Goal: Task Accomplishment & Management: Use online tool/utility

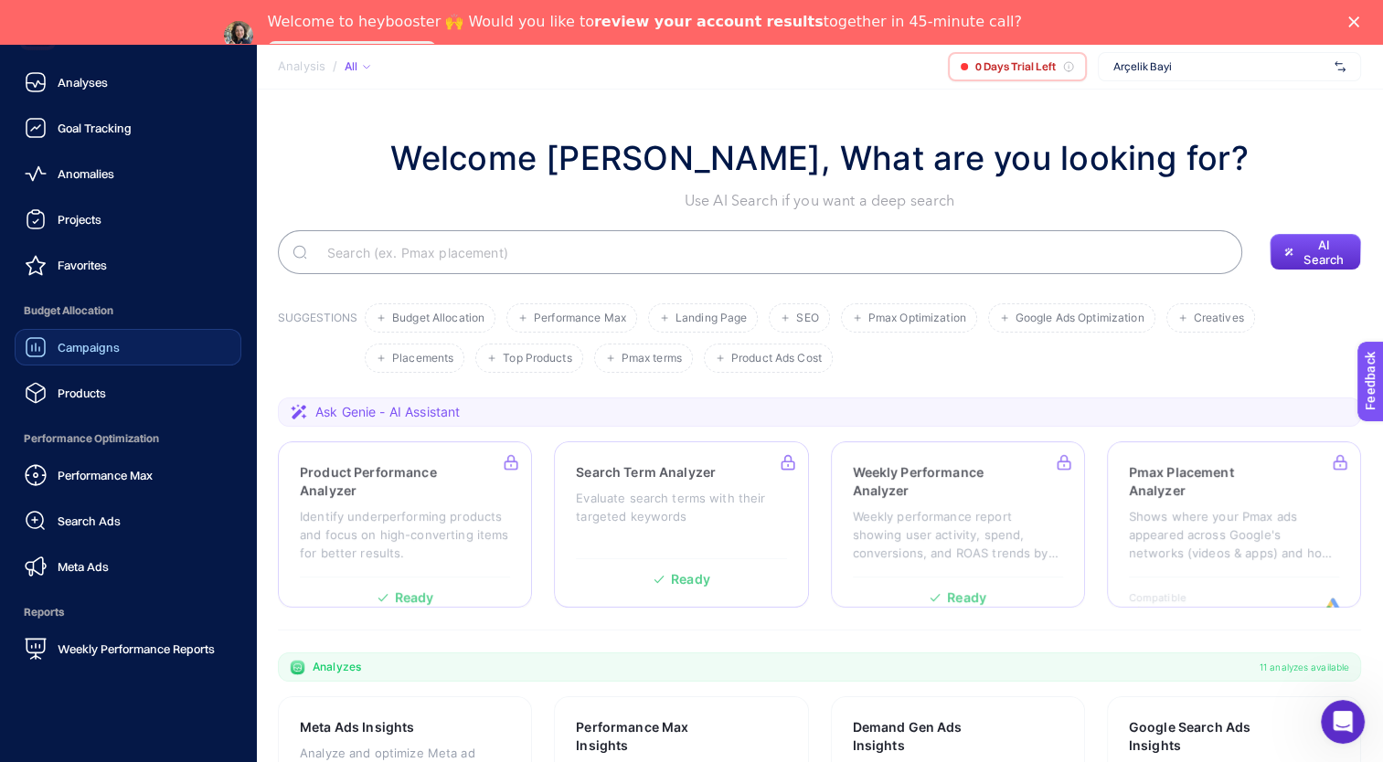
click at [105, 350] on span "Campaigns" at bounding box center [89, 347] width 62 height 15
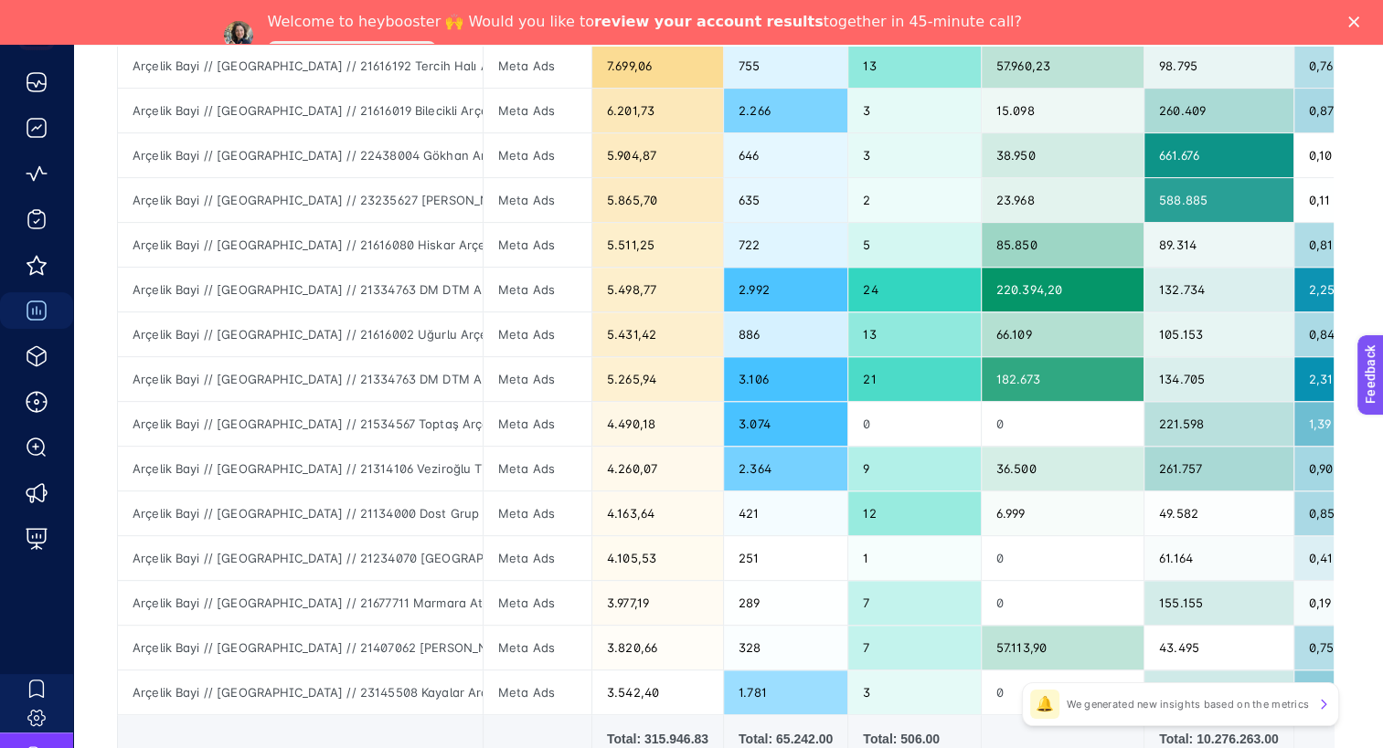
scroll to position [727, 0]
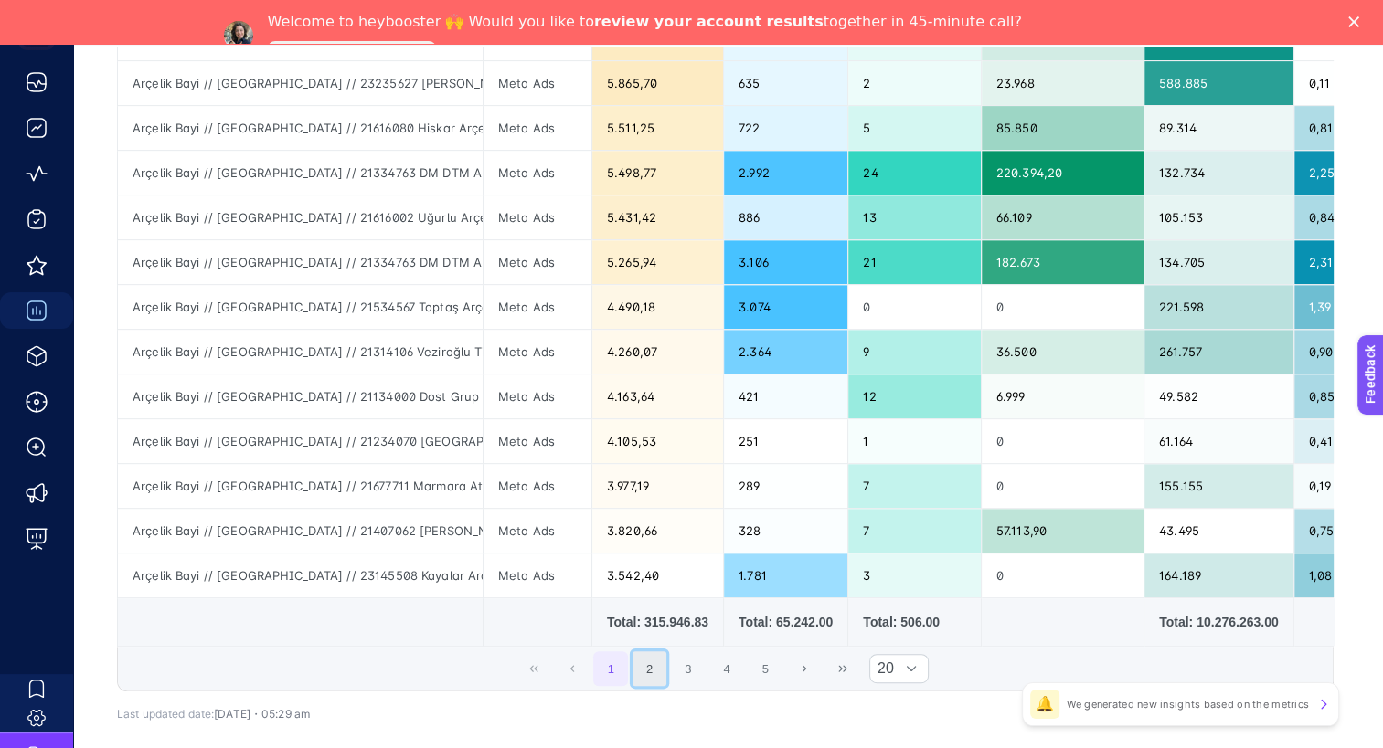
click at [656, 673] on button "2" at bounding box center [649, 669] width 35 height 35
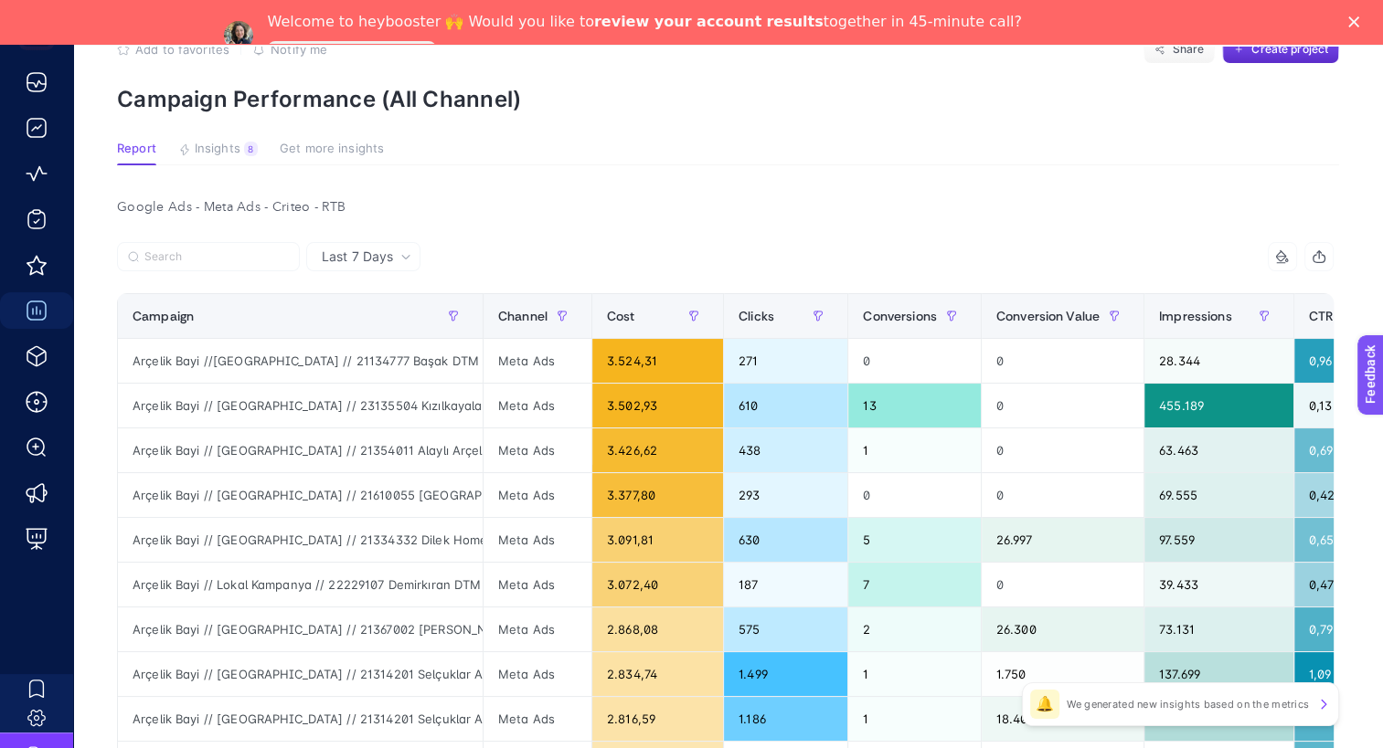
scroll to position [88, 0]
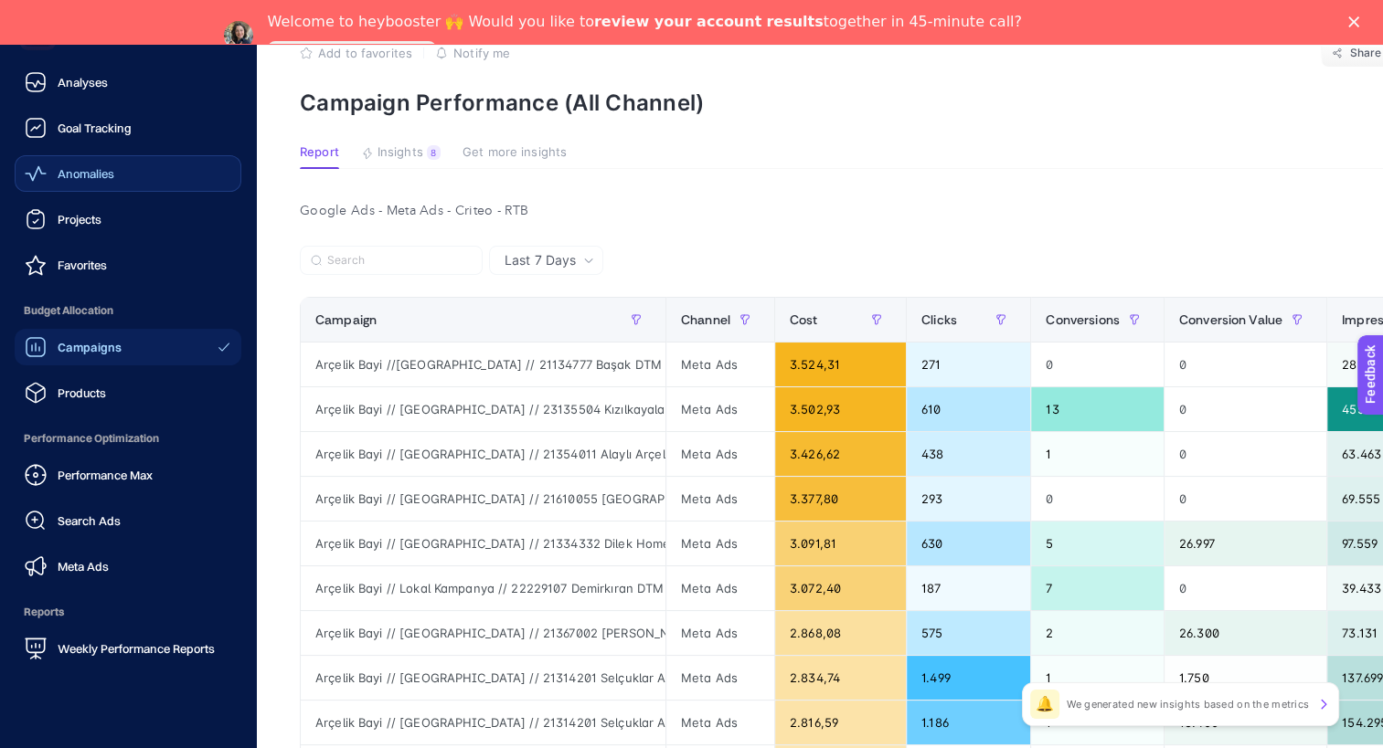
click at [89, 176] on span "Anomalies" at bounding box center [86, 173] width 57 height 15
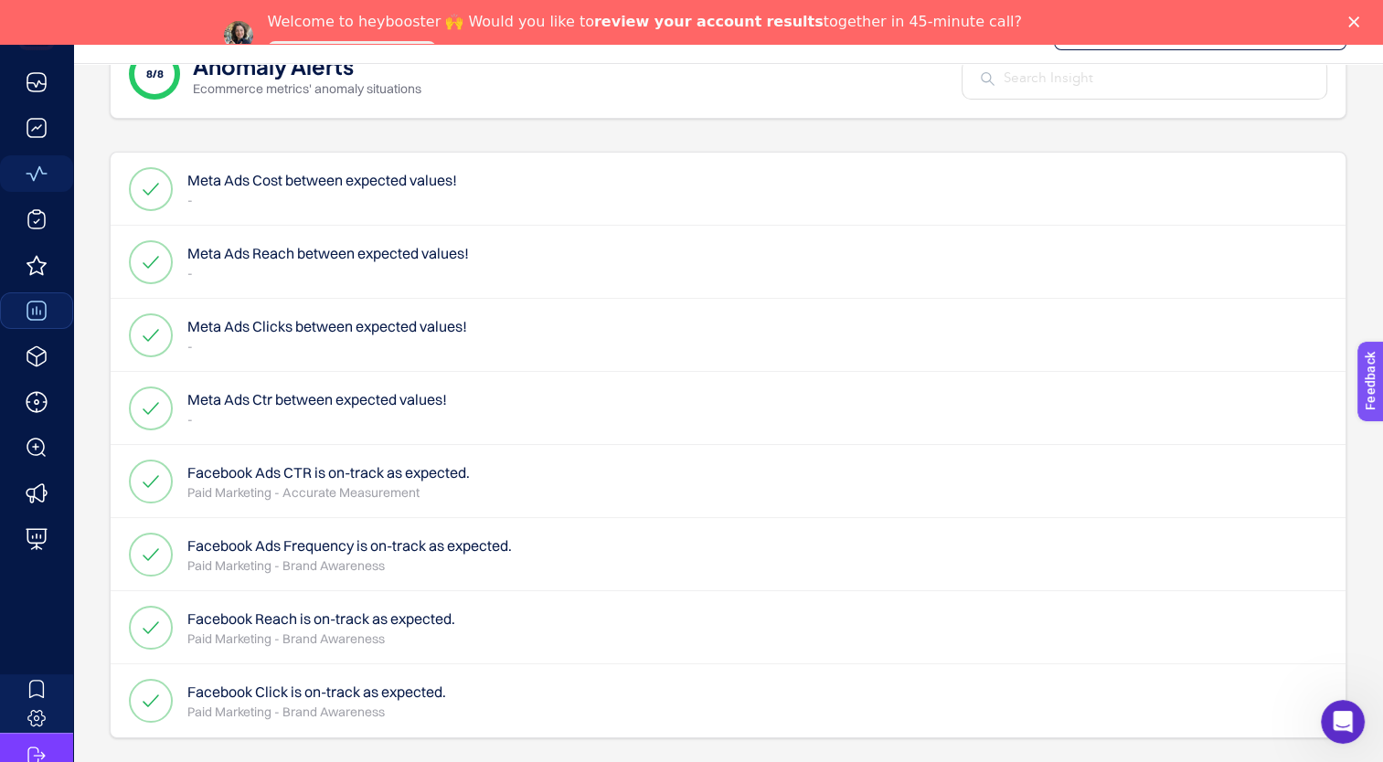
scroll to position [98, 0]
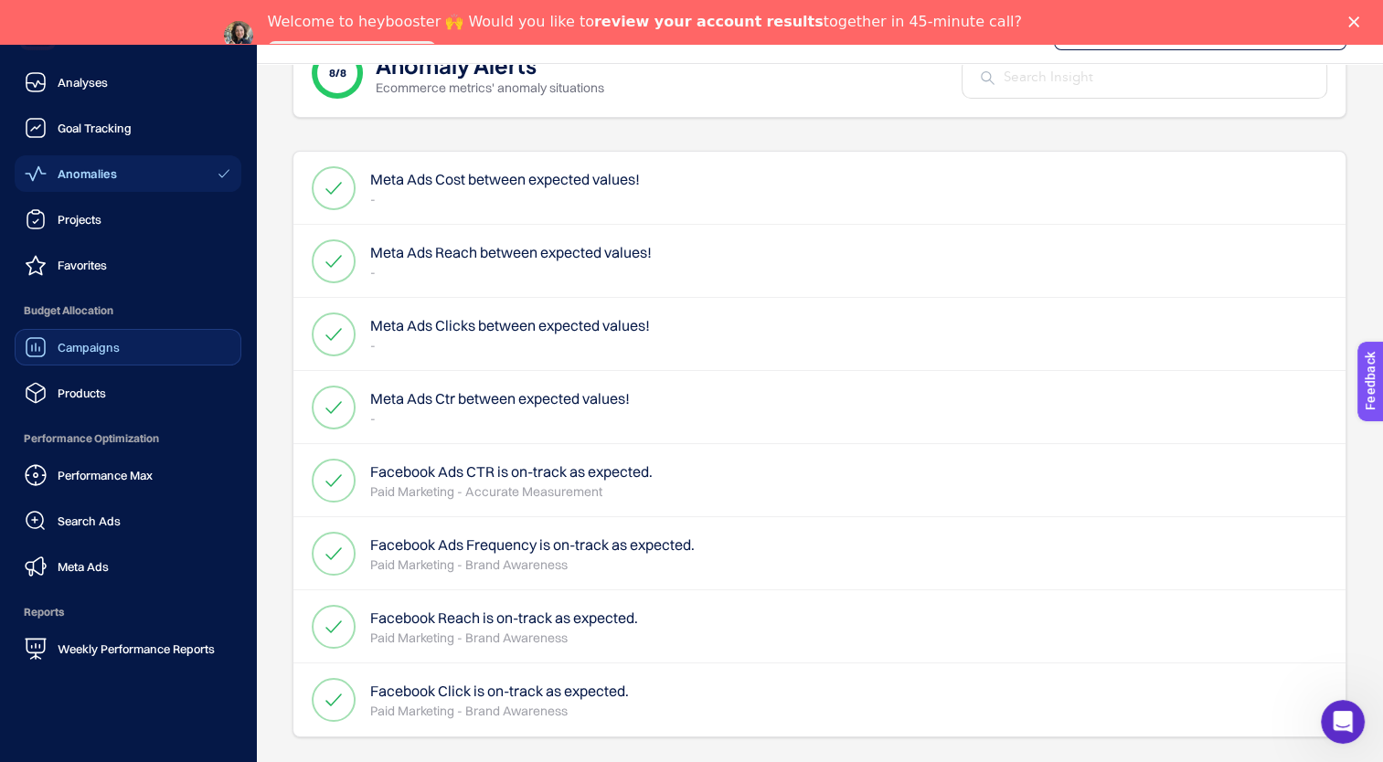
click at [137, 331] on link "Campaigns" at bounding box center [128, 347] width 227 height 37
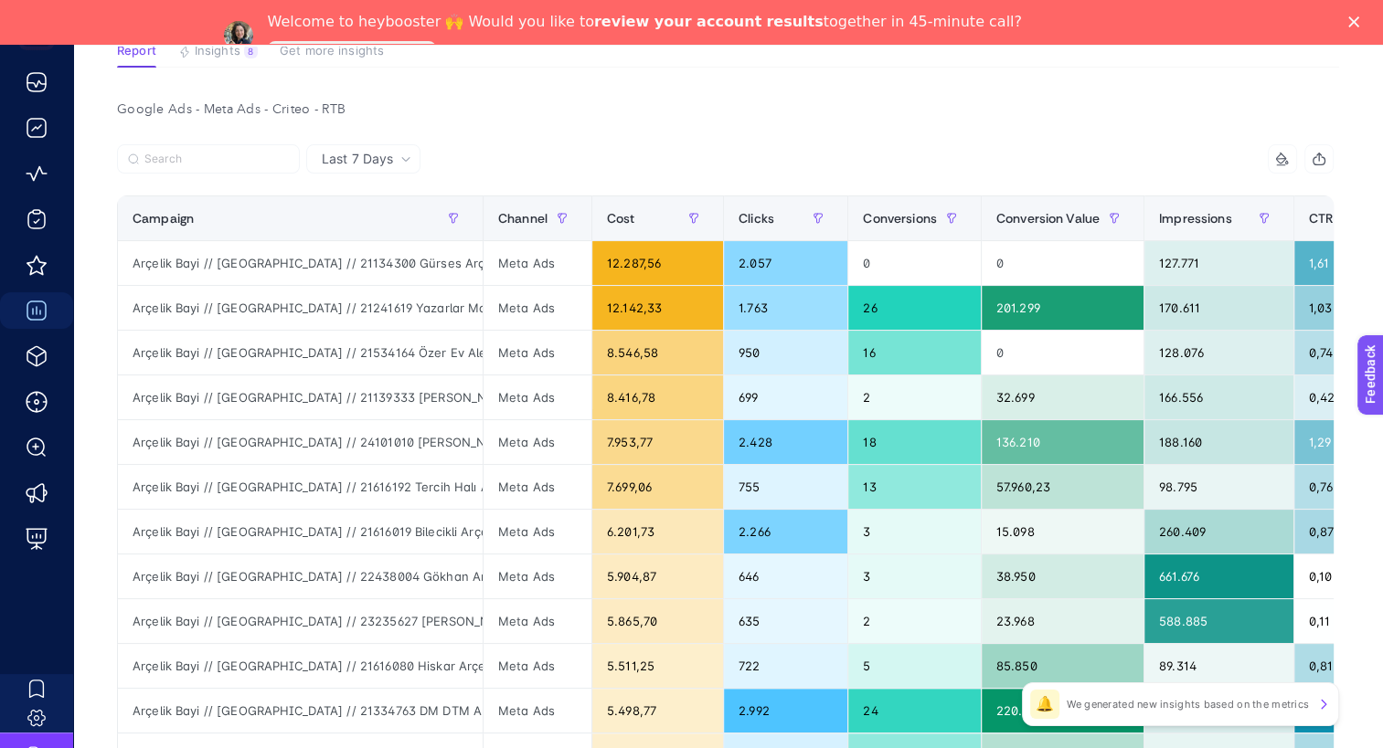
scroll to position [98, 8]
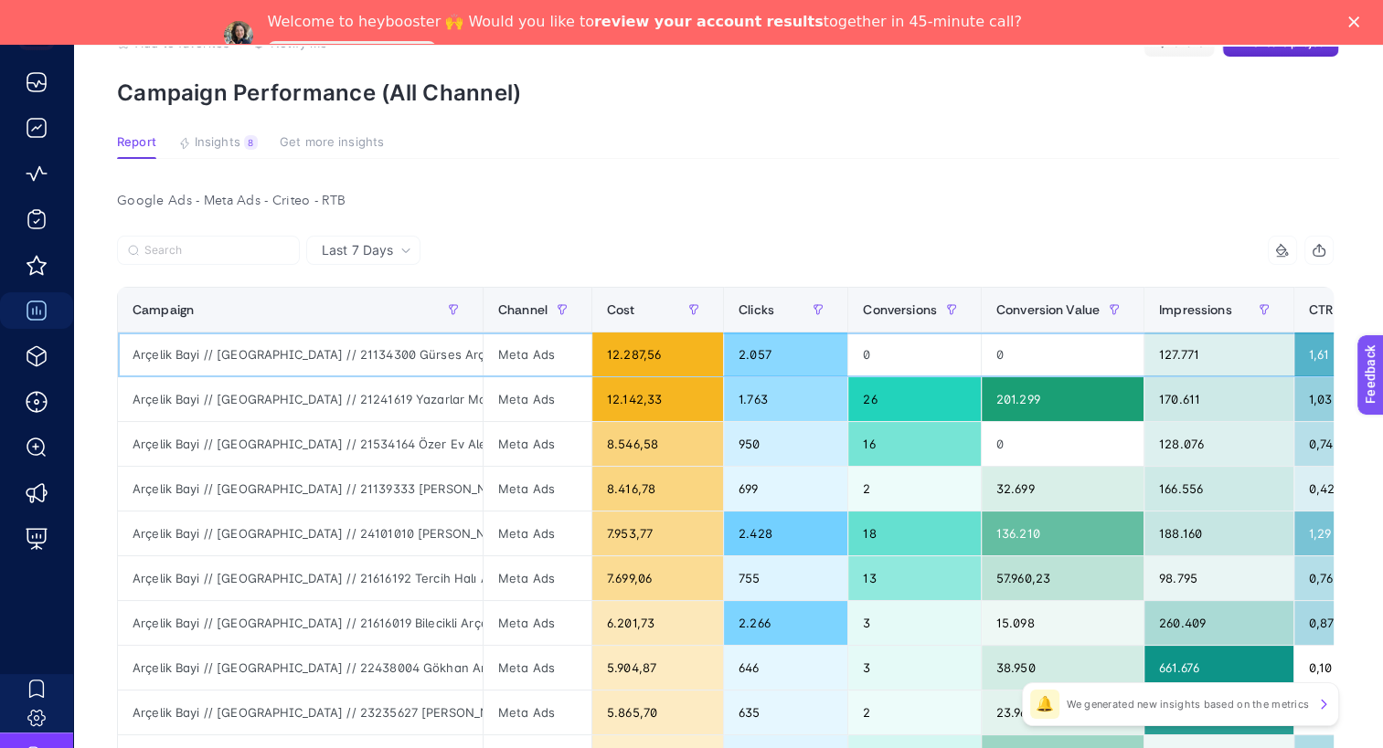
click at [872, 354] on div "0" at bounding box center [914, 355] width 133 height 44
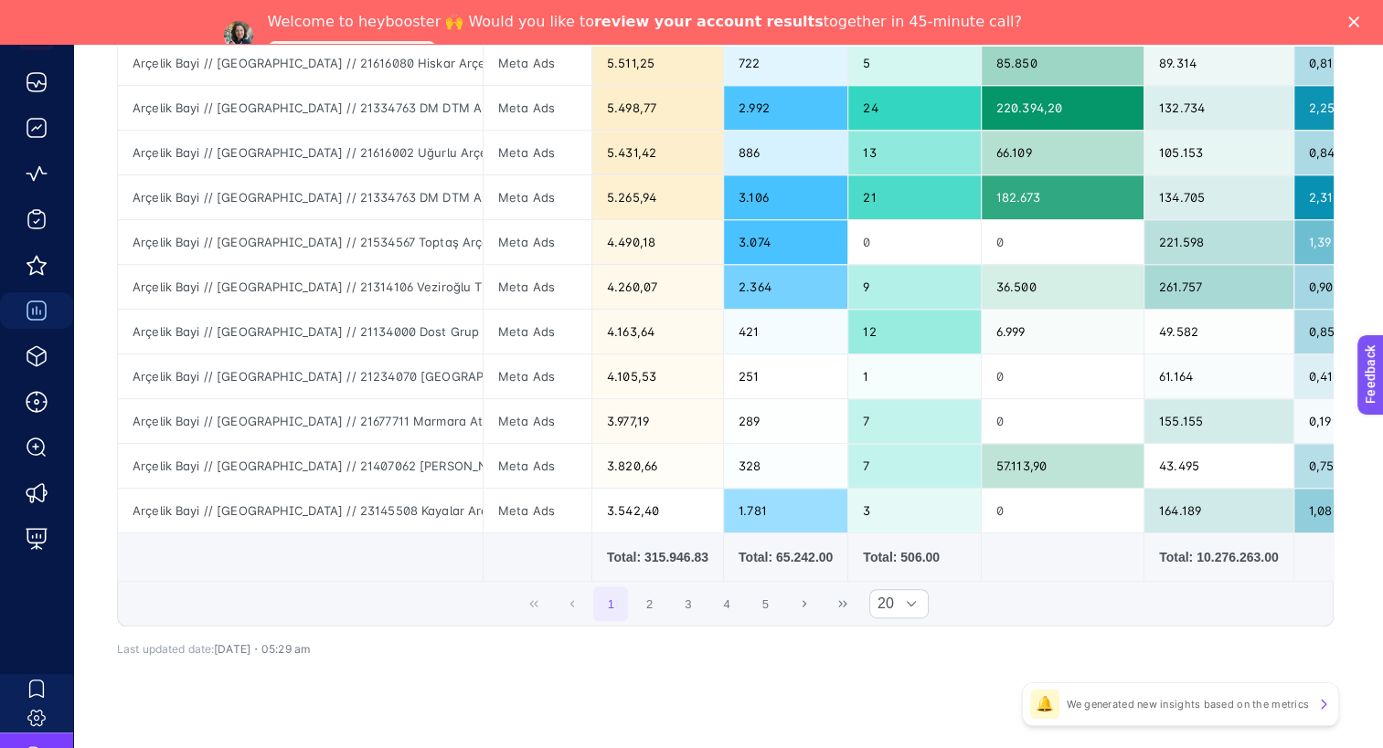
scroll to position [819, 8]
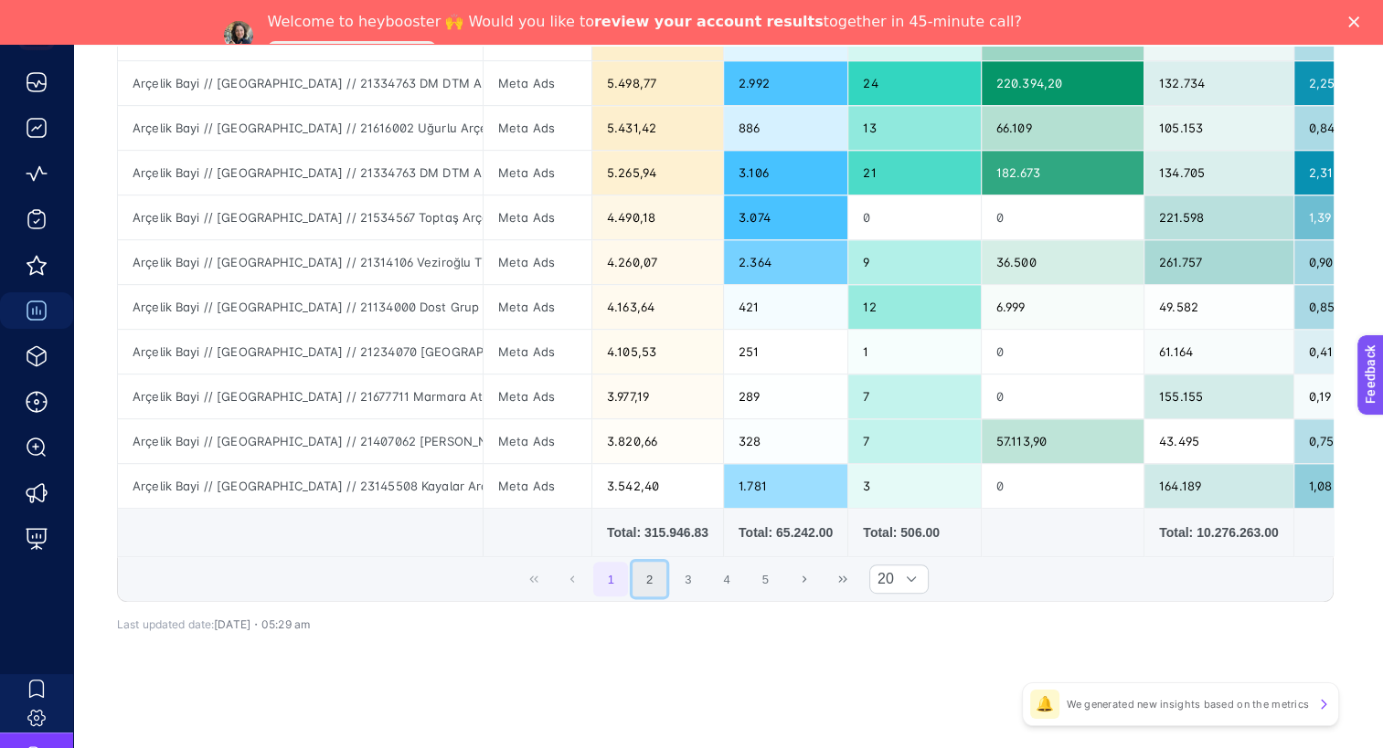
click at [664, 592] on button "2" at bounding box center [649, 579] width 35 height 35
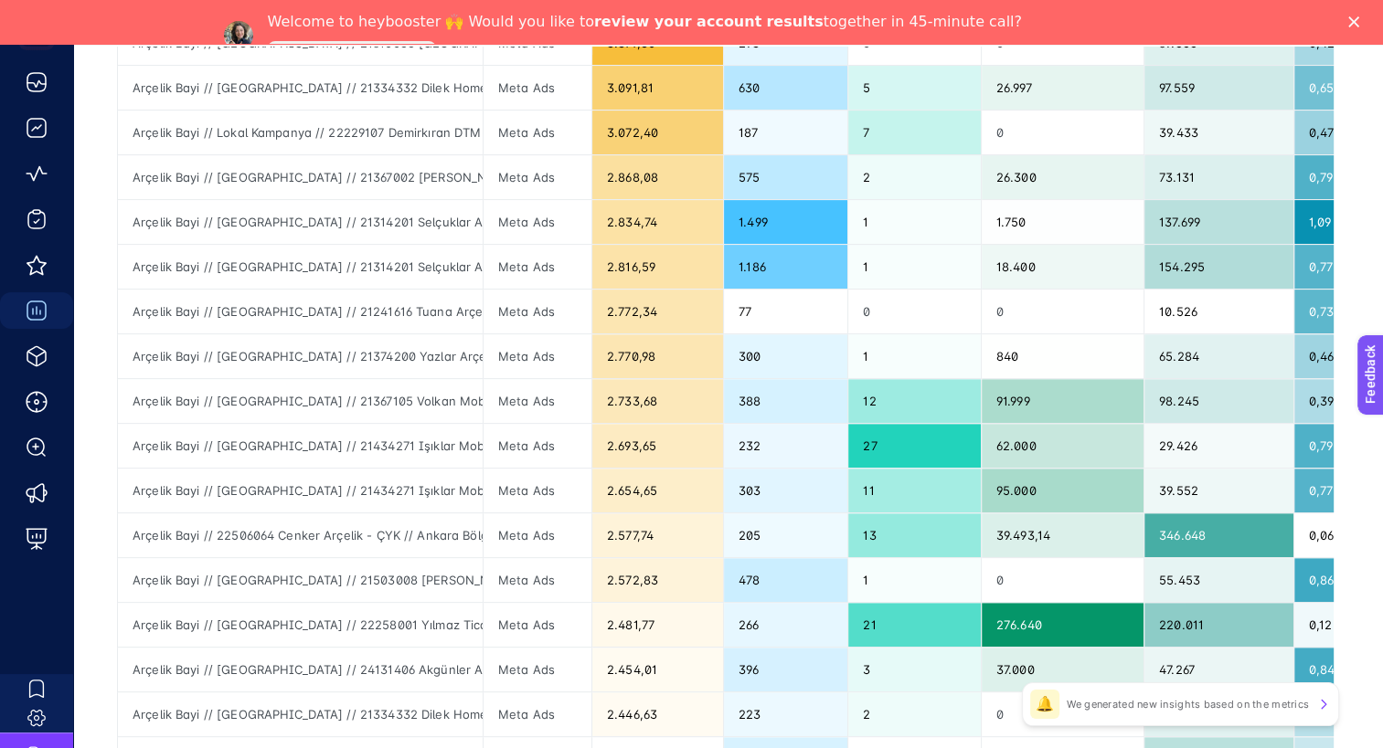
scroll to position [545, 8]
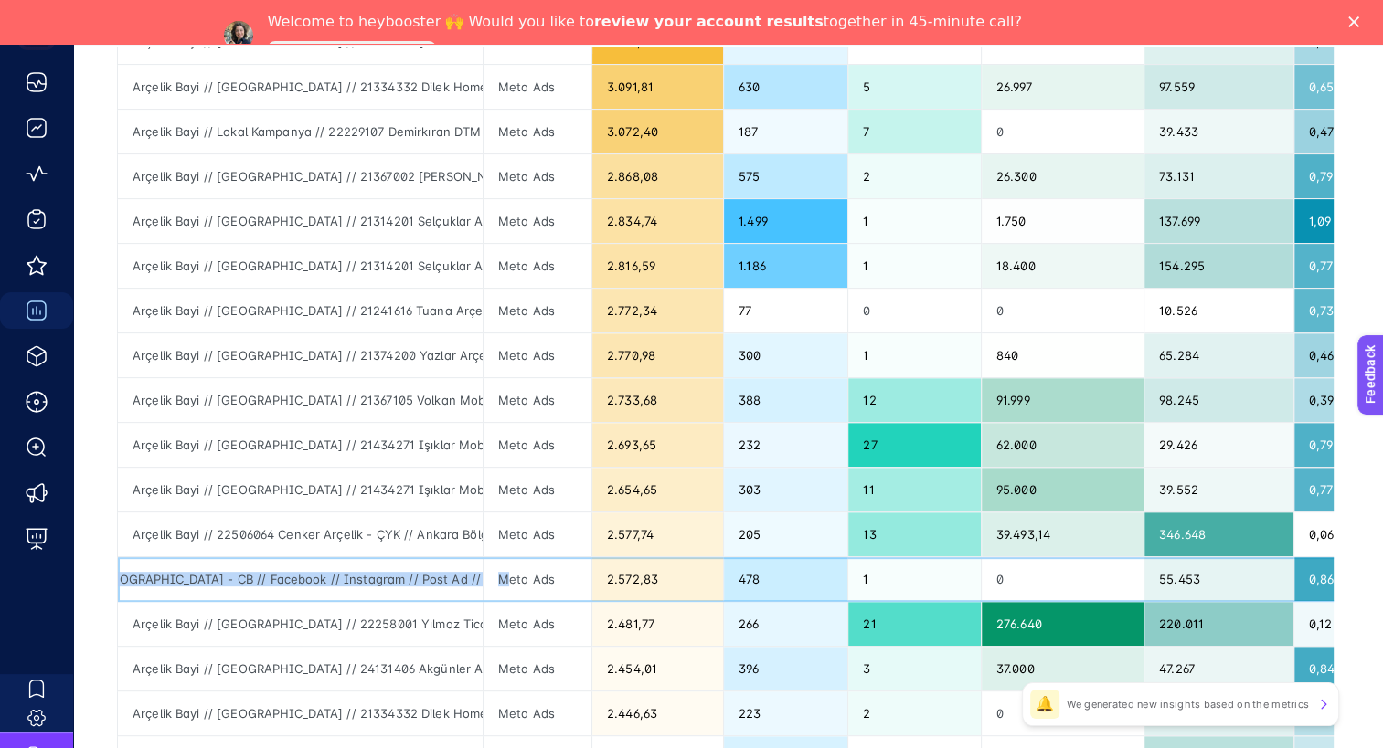
drag, startPoint x: 429, startPoint y: 578, endPoint x: 496, endPoint y: 580, distance: 66.8
click at [496, 580] on tr "Arçelik Bayi // [GEOGRAPHIC_DATA] // 21503008 [PERSON_NAME] Arçelik - [GEOGRAPH…" at bounding box center [1347, 579] width 2458 height 45
drag, startPoint x: 496, startPoint y: 580, endPoint x: 354, endPoint y: 578, distance: 142.6
click at [355, 578] on div "Arçelik Bayi // [GEOGRAPHIC_DATA] // 21503008 [PERSON_NAME] Arçelik - [GEOGRAPH…" at bounding box center [300, 579] width 365 height 44
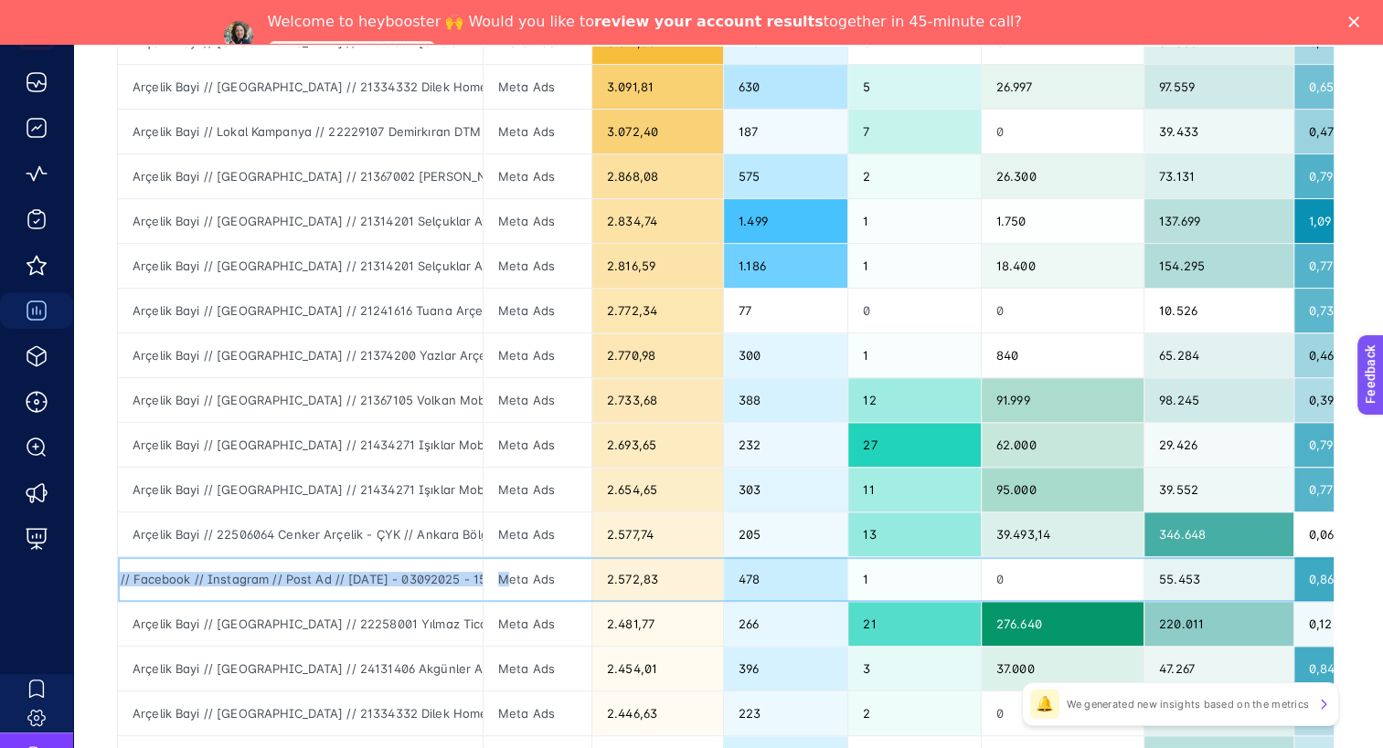
click at [246, 570] on div "Arçelik Bayi // [GEOGRAPHIC_DATA] // 21503008 [PERSON_NAME] Arçelik - [GEOGRAPH…" at bounding box center [300, 579] width 365 height 44
drag, startPoint x: 398, startPoint y: 562, endPoint x: 232, endPoint y: 573, distance: 166.7
click at [232, 573] on div "Arçelik Bayi // [GEOGRAPHIC_DATA] // 21503008 [PERSON_NAME] Arçelik - [GEOGRAPH…" at bounding box center [300, 579] width 365 height 44
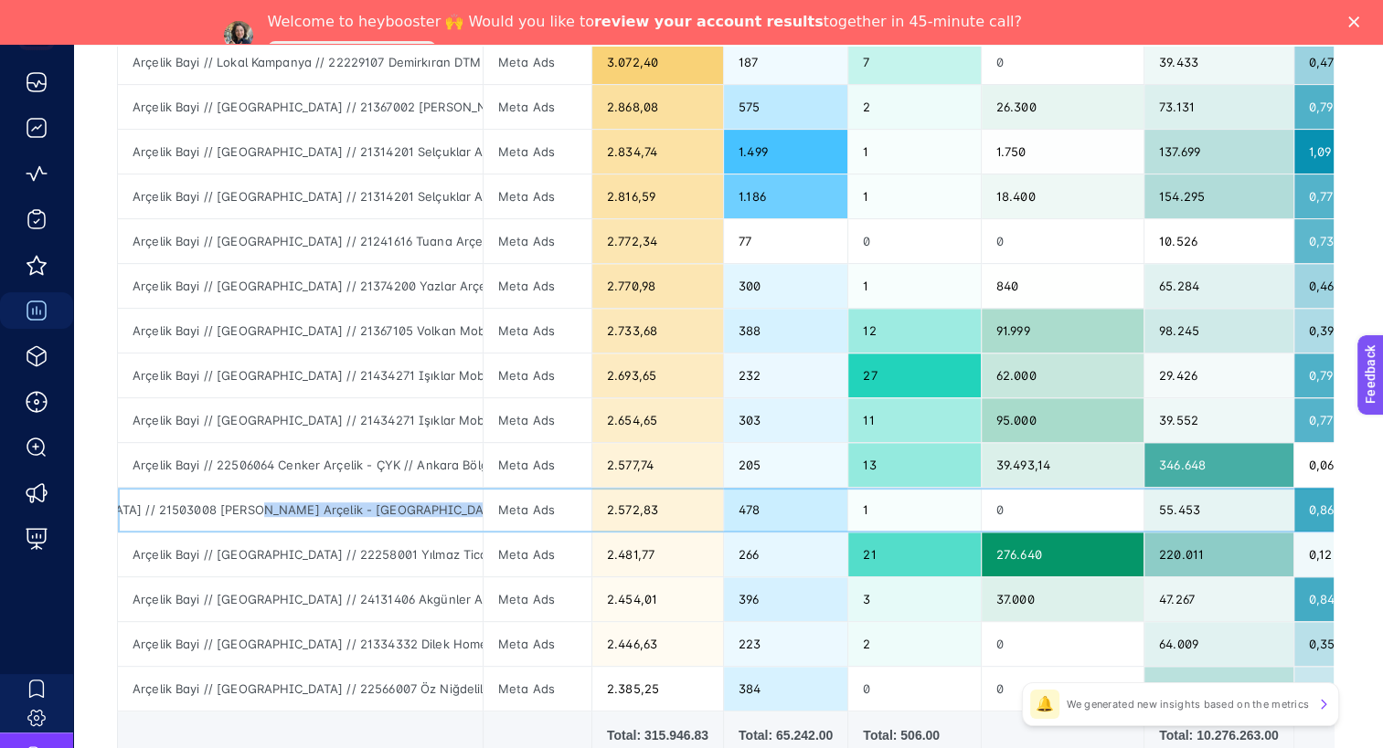
scroll to position [727, 8]
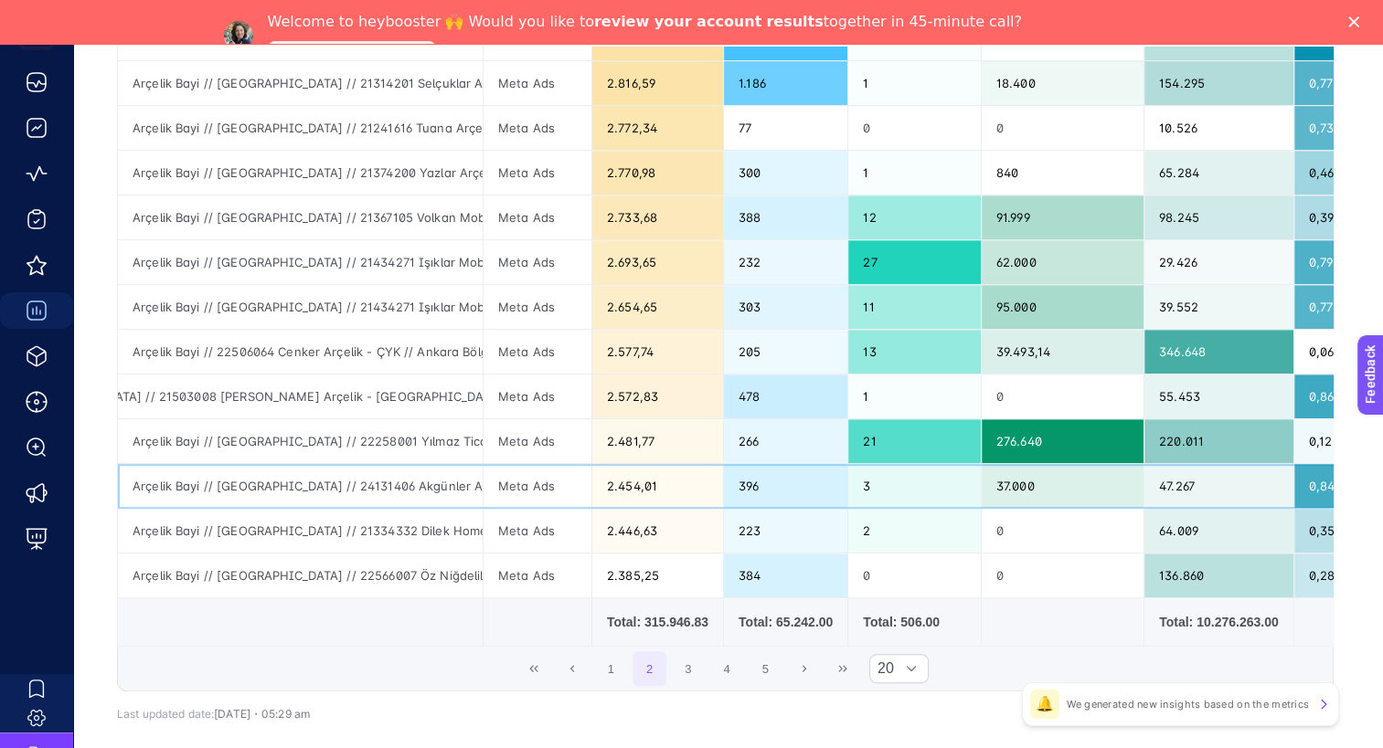
click at [434, 485] on div "Arçelik Bayi // [GEOGRAPHIC_DATA] // 24131406 Akgünler Arçelik - İE // [GEOGRAP…" at bounding box center [300, 486] width 365 height 44
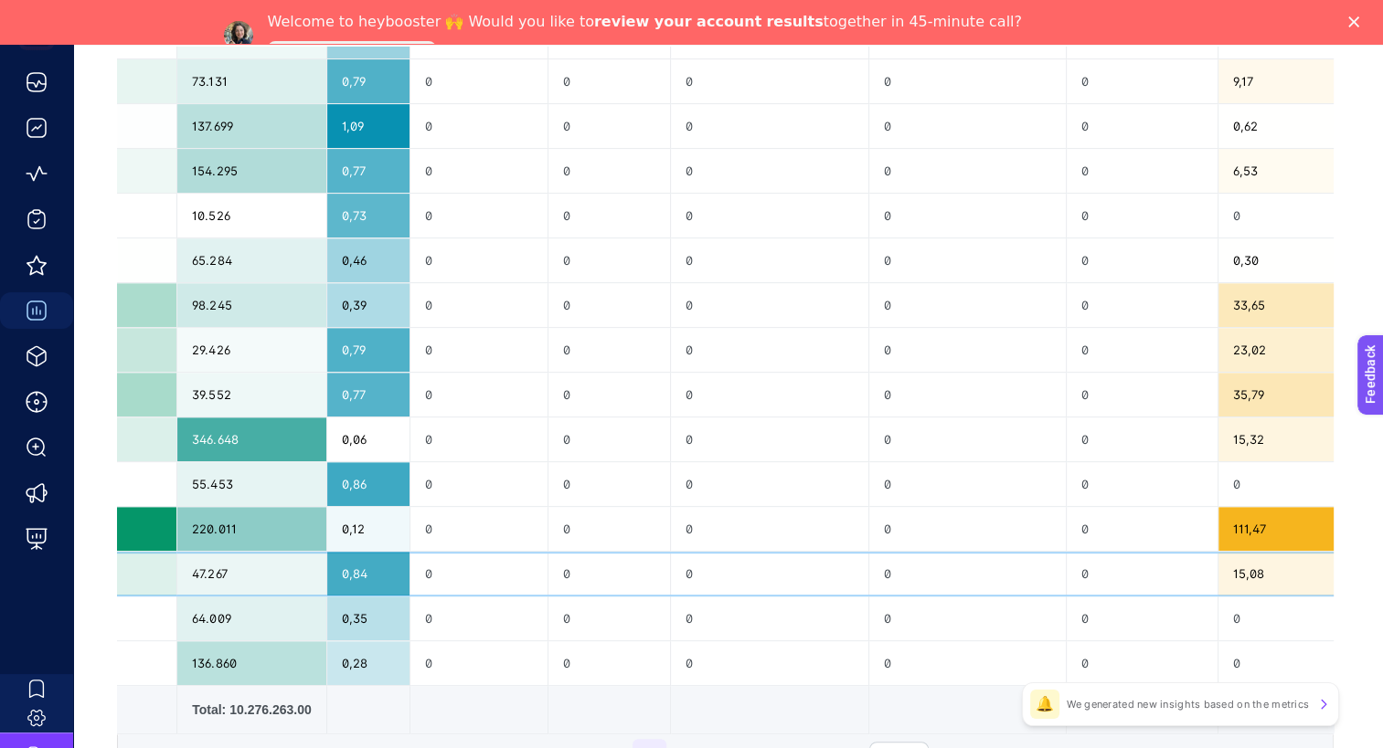
scroll to position [731, 8]
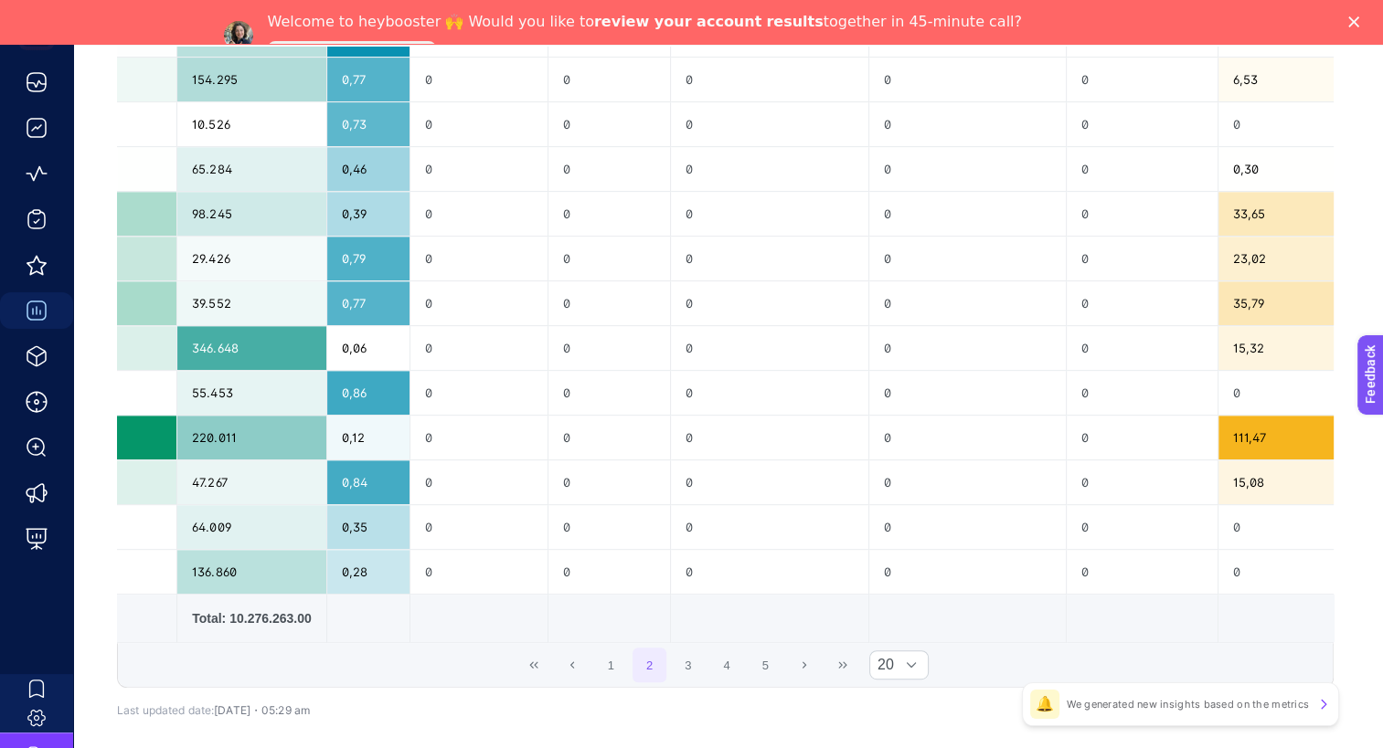
drag, startPoint x: 793, startPoint y: 638, endPoint x: 907, endPoint y: 624, distance: 114.1
click at [907, 624] on tr "Total: 315.946.83 Total: 65.242.00 Total: 506.00 Total: 10.276.263.00 Total: 0" at bounding box center [380, 619] width 2458 height 48
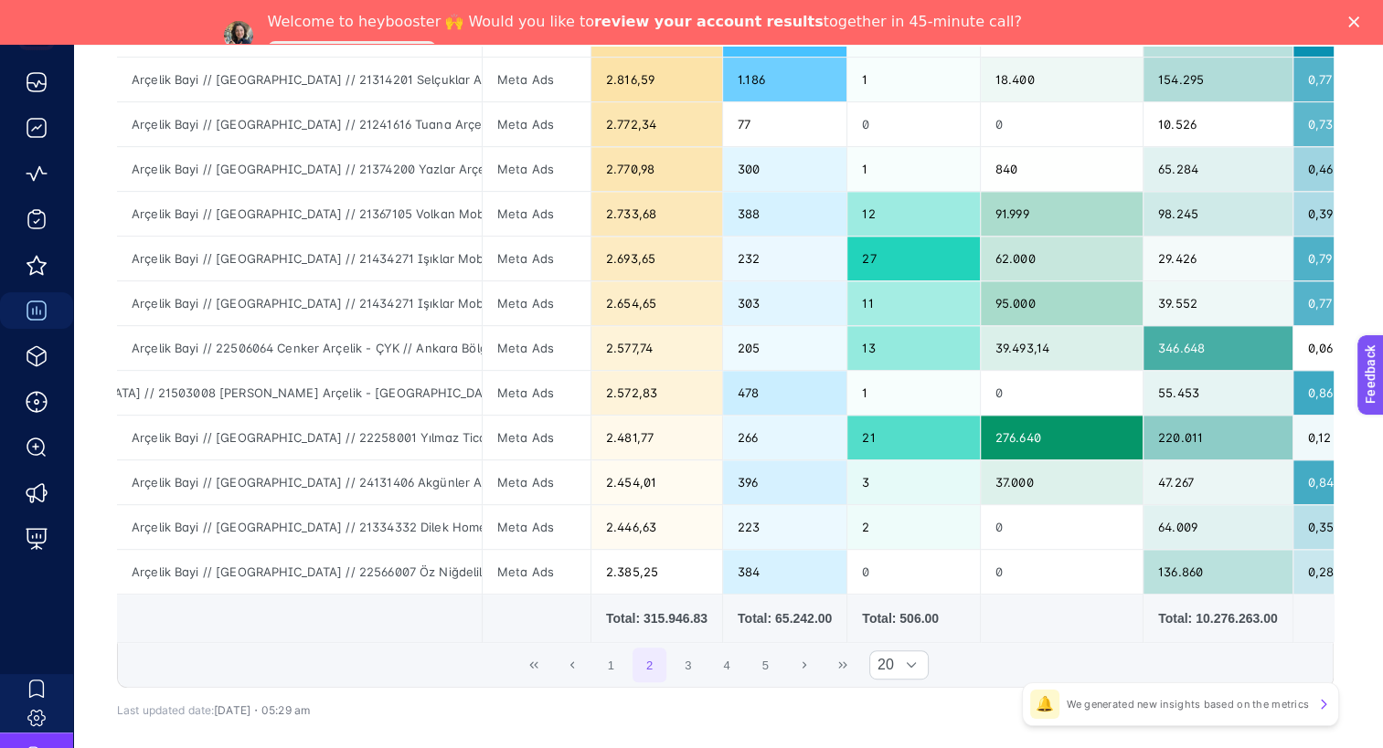
scroll to position [0, 0]
click at [417, 493] on div "Arçelik Bayi // [GEOGRAPHIC_DATA] // 24131406 Akgünler Arçelik - İE // [GEOGRAP…" at bounding box center [300, 483] width 365 height 44
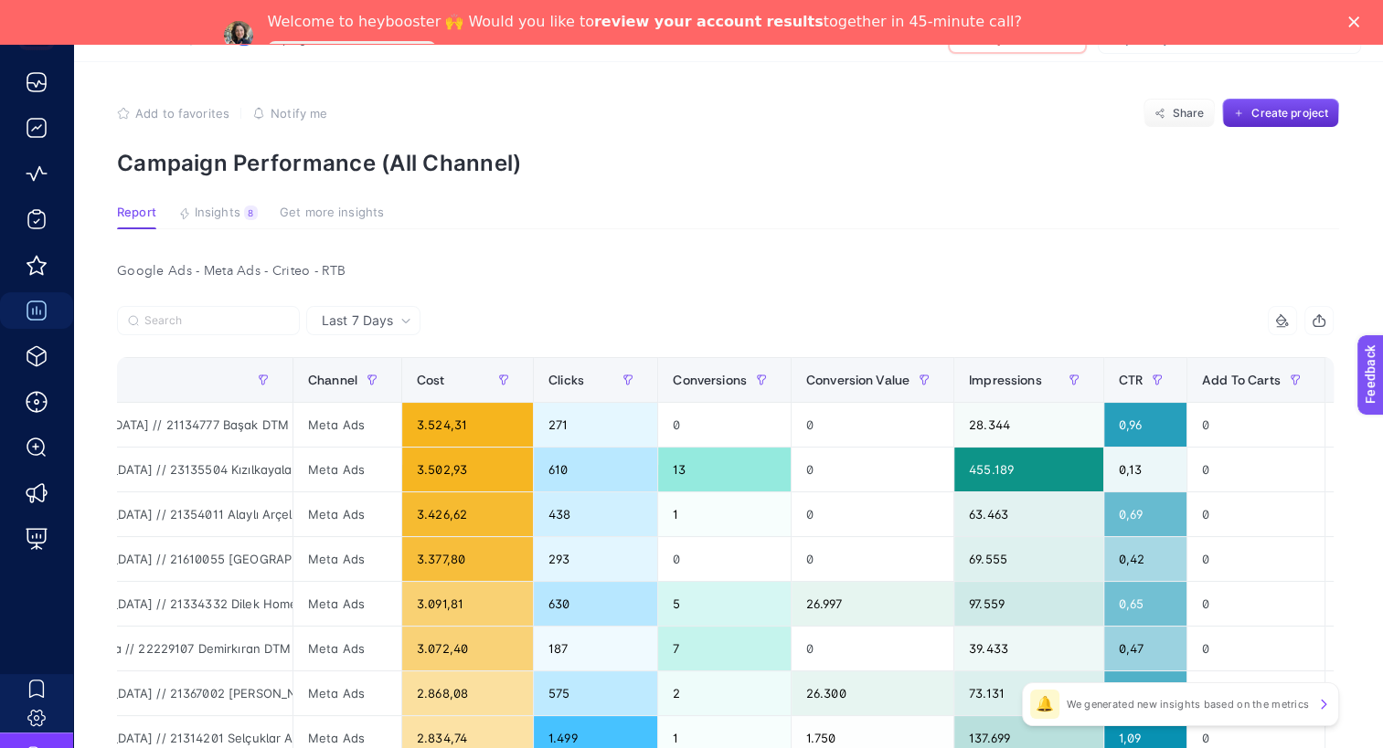
scroll to position [0, 8]
